Goal: Task Accomplishment & Management: Complete application form

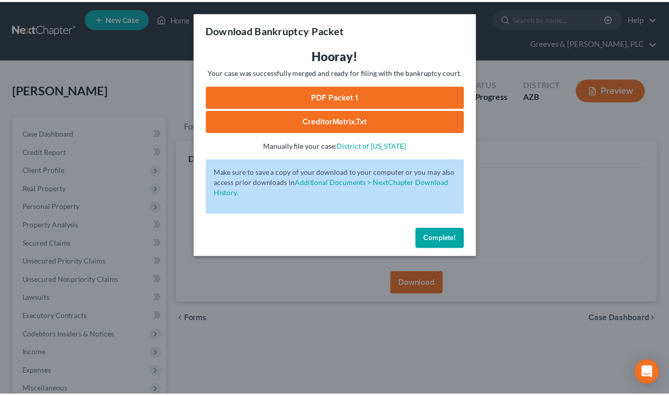
scroll to position [182, 0]
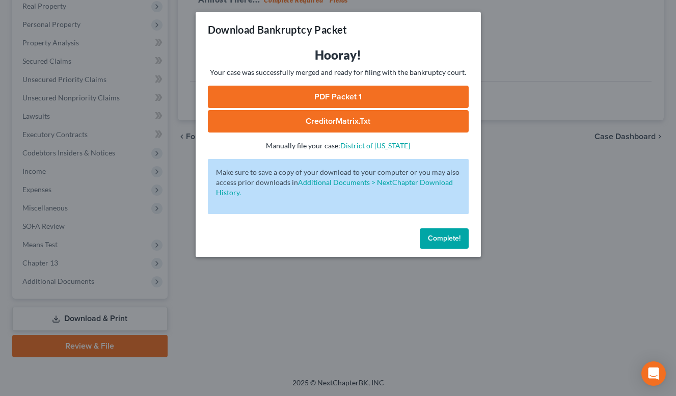
click at [442, 229] on button "Complete!" at bounding box center [444, 238] width 49 height 20
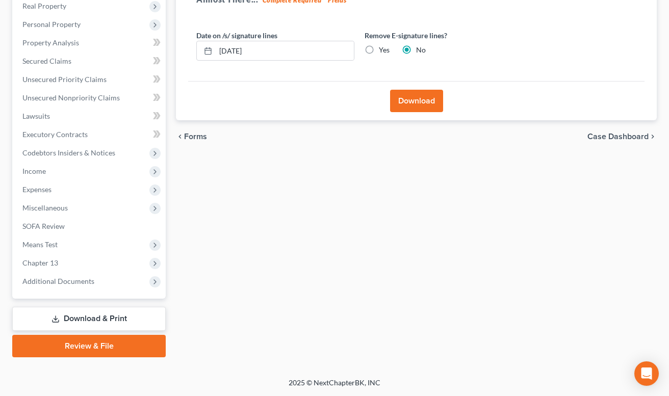
click at [377, 269] on div "Forms Download Forms Forms to Download Select which forms you would like to dow…" at bounding box center [416, 146] width 491 height 424
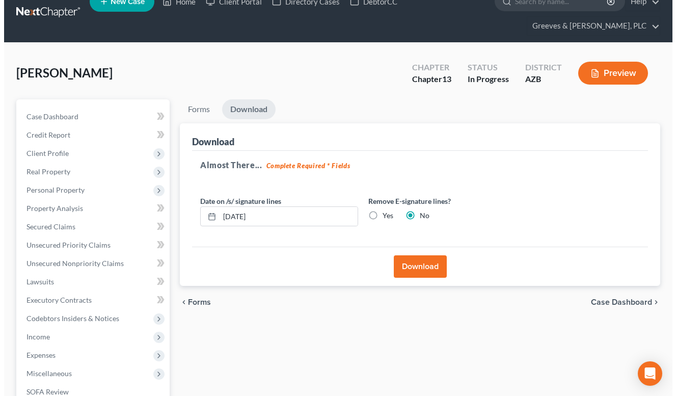
scroll to position [0, 0]
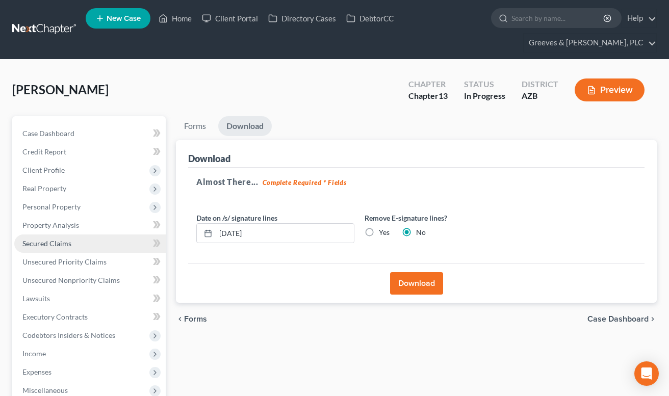
click at [103, 248] on link "Secured Claims" at bounding box center [89, 243] width 151 height 18
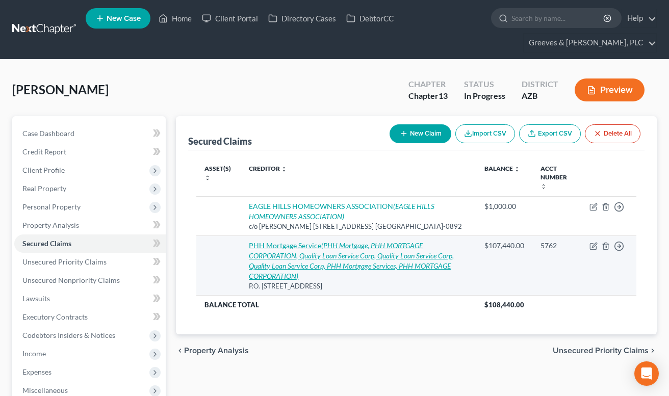
click at [340, 279] on icon "(PHH Mortgage, PHH MORTGAGE CORPORATION, Quality Loan Service Corp, Quality Loa…" at bounding box center [351, 260] width 205 height 39
select select "33"
select select "2"
select select "0"
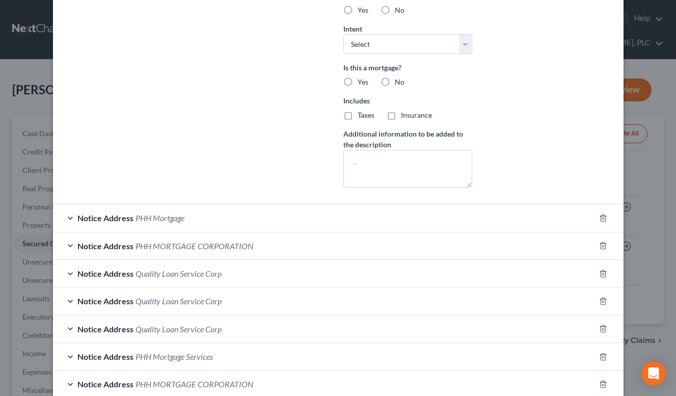
scroll to position [296, 0]
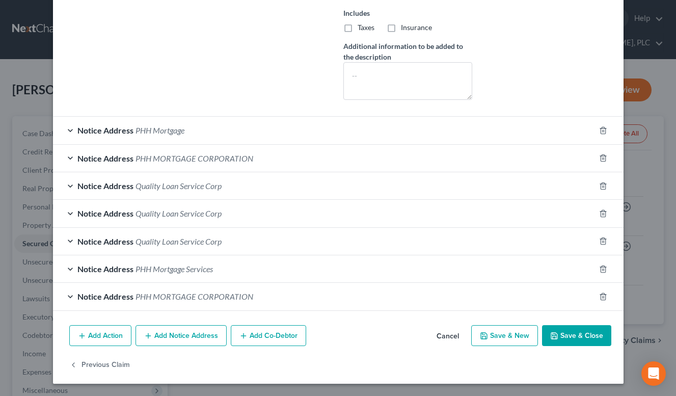
click at [180, 336] on button "Add Notice Address" at bounding box center [181, 335] width 91 height 21
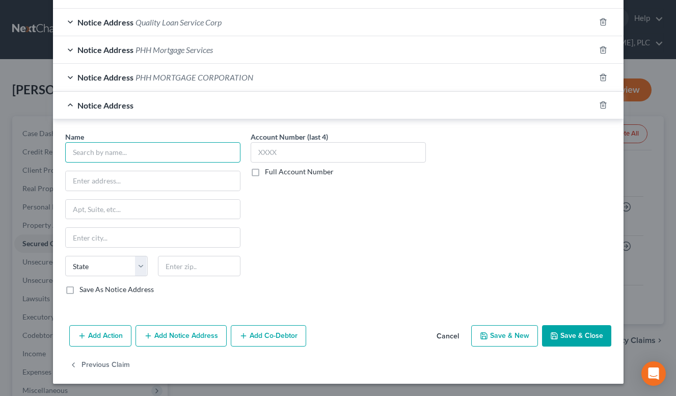
click at [180, 158] on input "text" at bounding box center [152, 152] width 175 height 20
paste input "[PERSON_NAME] & [PERSON_NAME]"
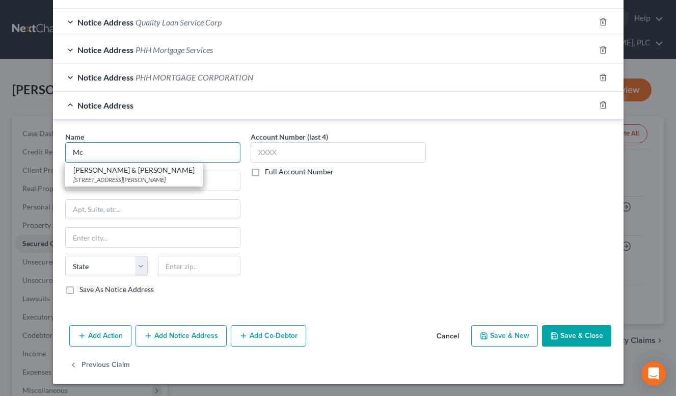
type input "M"
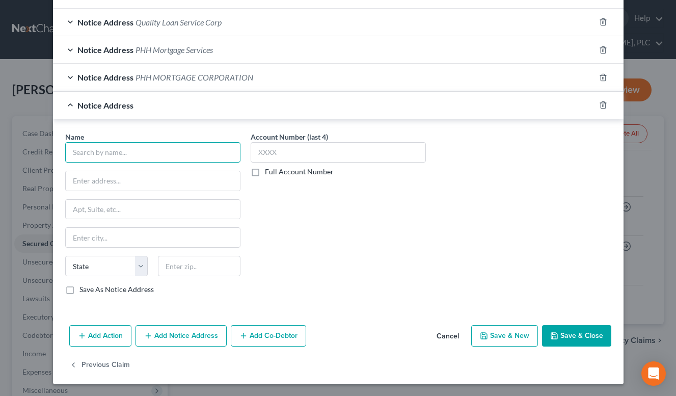
paste input "[PERSON_NAME] & [PERSON_NAME]"
type input "[PERSON_NAME] & [PERSON_NAME]"
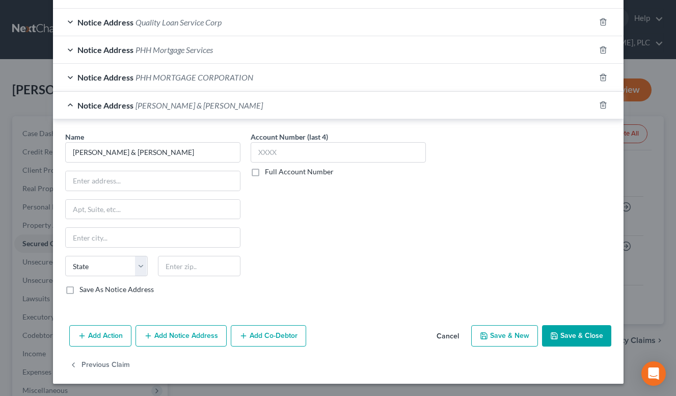
click at [308, 243] on div "Account Number (last 4) Full Account Number" at bounding box center [339, 216] width 186 height 171
click at [193, 274] on input "text" at bounding box center [199, 266] width 83 height 20
type input "85258"
type input "Scottsdale"
select select "3"
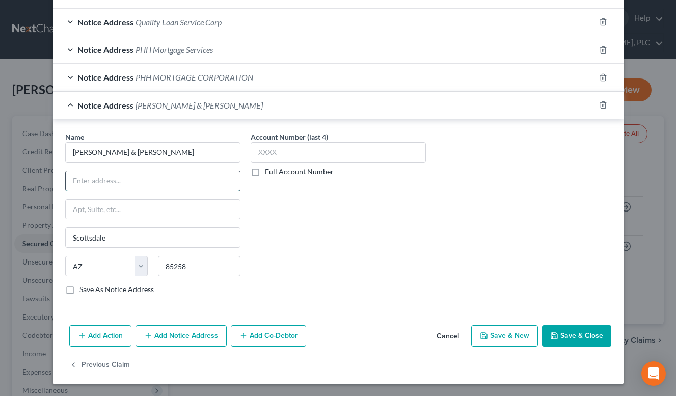
click at [163, 187] on input "text" at bounding box center [153, 180] width 174 height 19
paste input "[STREET_ADDRESS][PERSON_NAME]"
click at [144, 181] on input "[STREET_ADDRESS][PERSON_NAME]" at bounding box center [153, 180] width 174 height 19
type input "[STREET_ADDRESS][PERSON_NAME]"
click at [188, 265] on input "85258" at bounding box center [199, 266] width 83 height 20
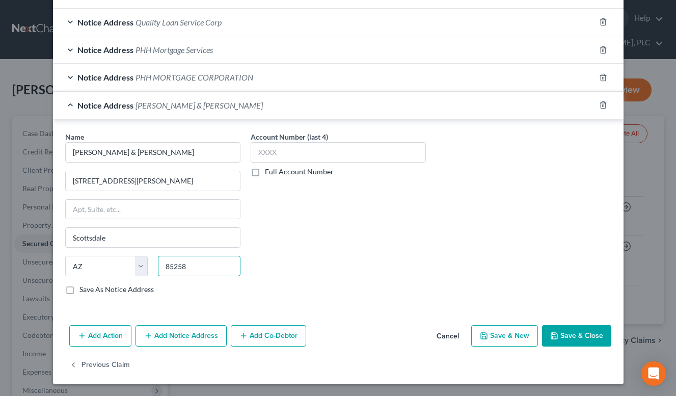
paste input "-3215"
type input "85258-3215"
click at [260, 26] on div "Notice Address Quality Loan Service Corp" at bounding box center [324, 22] width 542 height 27
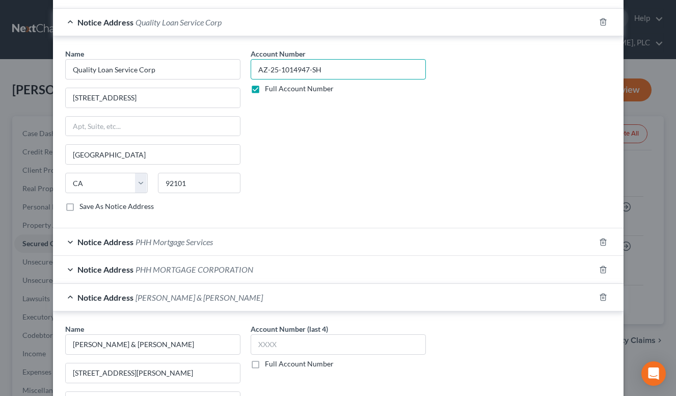
drag, startPoint x: 323, startPoint y: 67, endPoint x: 252, endPoint y: 72, distance: 71.0
click at [252, 72] on input "AZ-25-1014947-SH" at bounding box center [338, 69] width 175 height 20
click at [323, 28] on div "Notice Address Quality Loan Service Corp" at bounding box center [324, 22] width 542 height 27
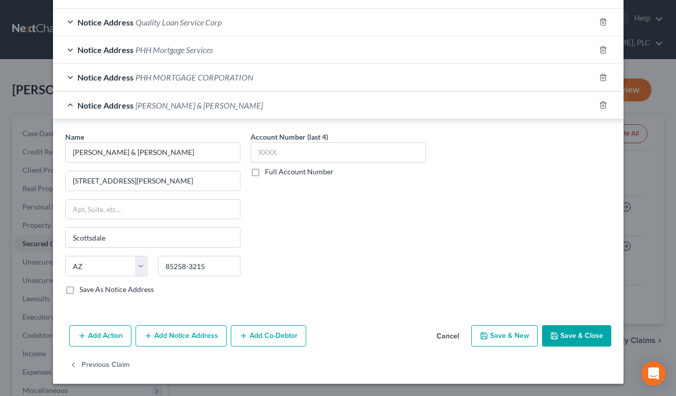
click at [265, 172] on label "Full Account Number" at bounding box center [299, 172] width 69 height 10
click at [269, 172] on input "Full Account Number" at bounding box center [272, 170] width 7 height 7
drag, startPoint x: 293, startPoint y: 158, endPoint x: 303, endPoint y: 158, distance: 10.7
click at [294, 158] on input "text" at bounding box center [338, 152] width 175 height 20
paste input "AZ-25-1014947-SH"
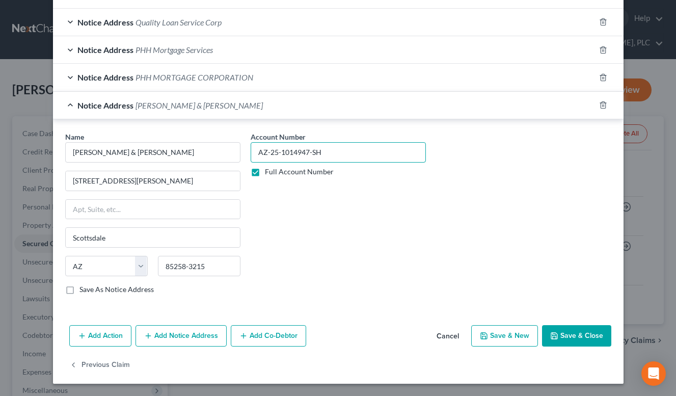
type input "AZ-25-1014947-SH"
click at [565, 338] on button "Save & Close" at bounding box center [576, 335] width 69 height 21
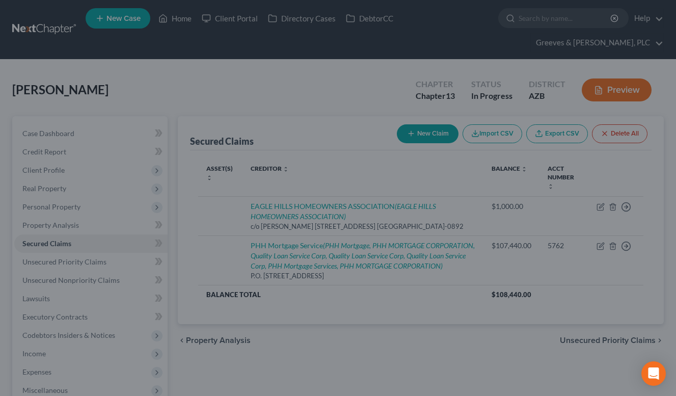
scroll to position [501, 0]
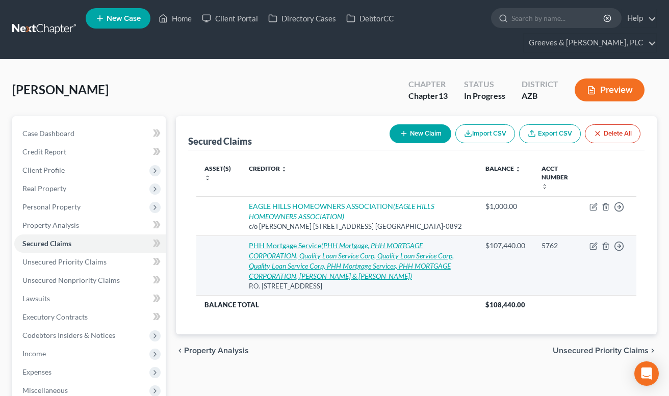
click at [335, 261] on icon "(PHH Mortgage, PHH MORTGAGE CORPORATION, Quality Loan Service Corp, Quality Loa…" at bounding box center [351, 260] width 205 height 39
select select "33"
select select "2"
select select "0"
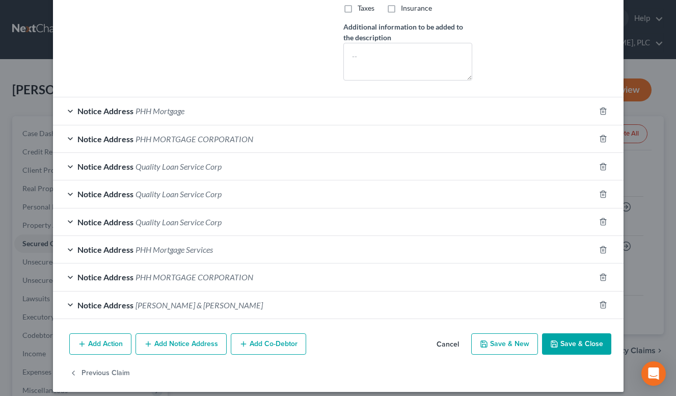
scroll to position [421, 0]
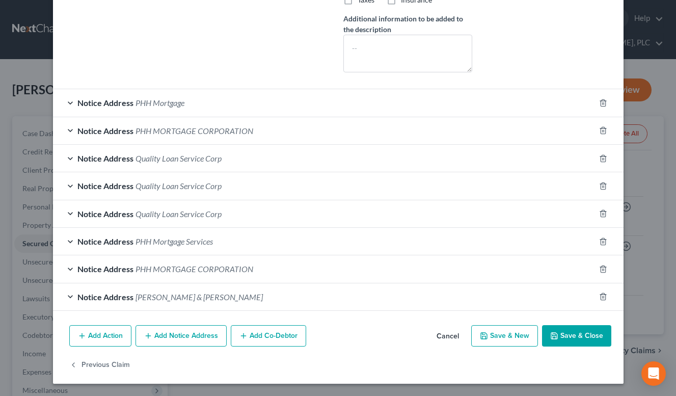
click at [325, 297] on div "Notice Address [PERSON_NAME] & [PERSON_NAME]" at bounding box center [324, 296] width 542 height 27
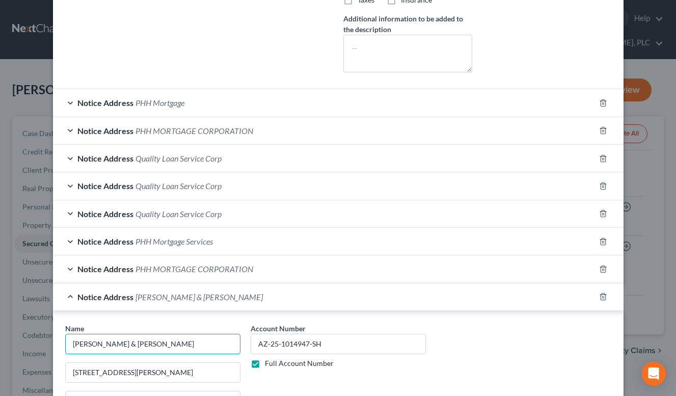
drag, startPoint x: 159, startPoint y: 347, endPoint x: 63, endPoint y: 350, distance: 96.4
click at [65, 350] on input "[PERSON_NAME] & [PERSON_NAME]" at bounding box center [152, 344] width 175 height 20
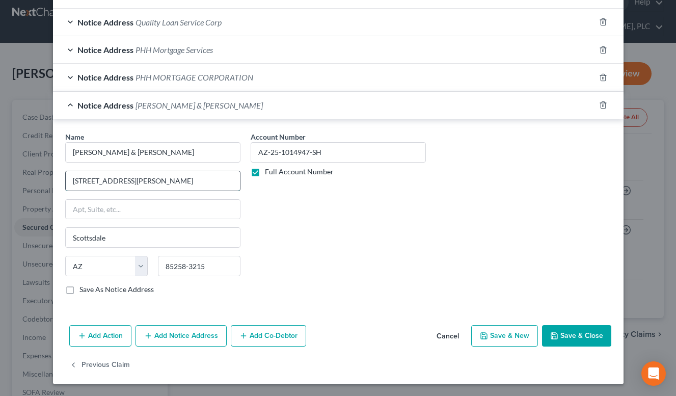
drag, startPoint x: 184, startPoint y: 179, endPoint x: 61, endPoint y: 176, distance: 122.9
click at [65, 176] on div "[STREET_ADDRESS][PERSON_NAME]" at bounding box center [152, 181] width 175 height 20
drag, startPoint x: 161, startPoint y: 265, endPoint x: 202, endPoint y: 261, distance: 40.9
click at [202, 261] on input "85258-3215" at bounding box center [199, 266] width 83 height 20
